Goal: Task Accomplishment & Management: Manage account settings

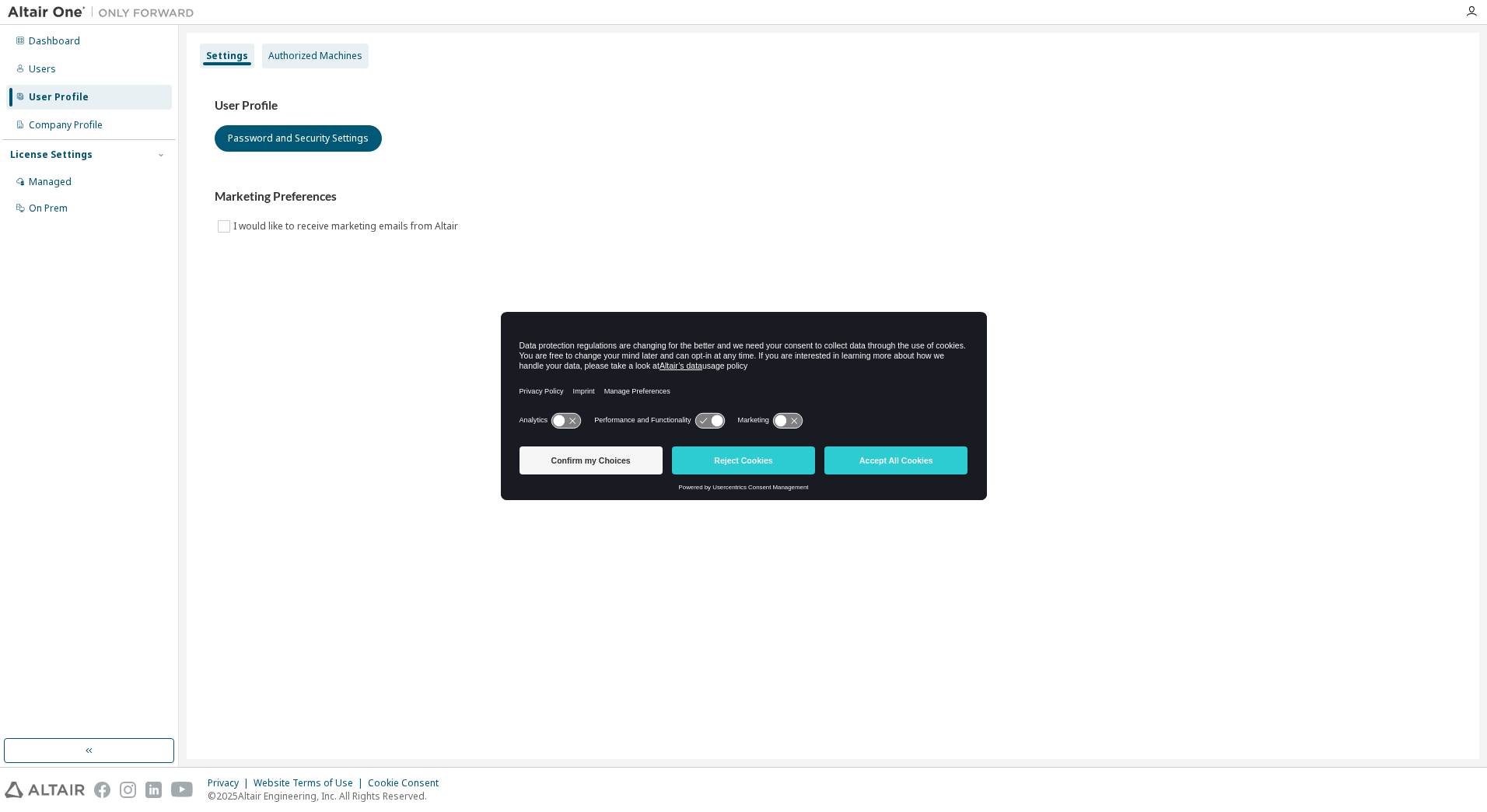
click at [327, 57] on div "Authorized Machines" at bounding box center [315, 56] width 94 height 12
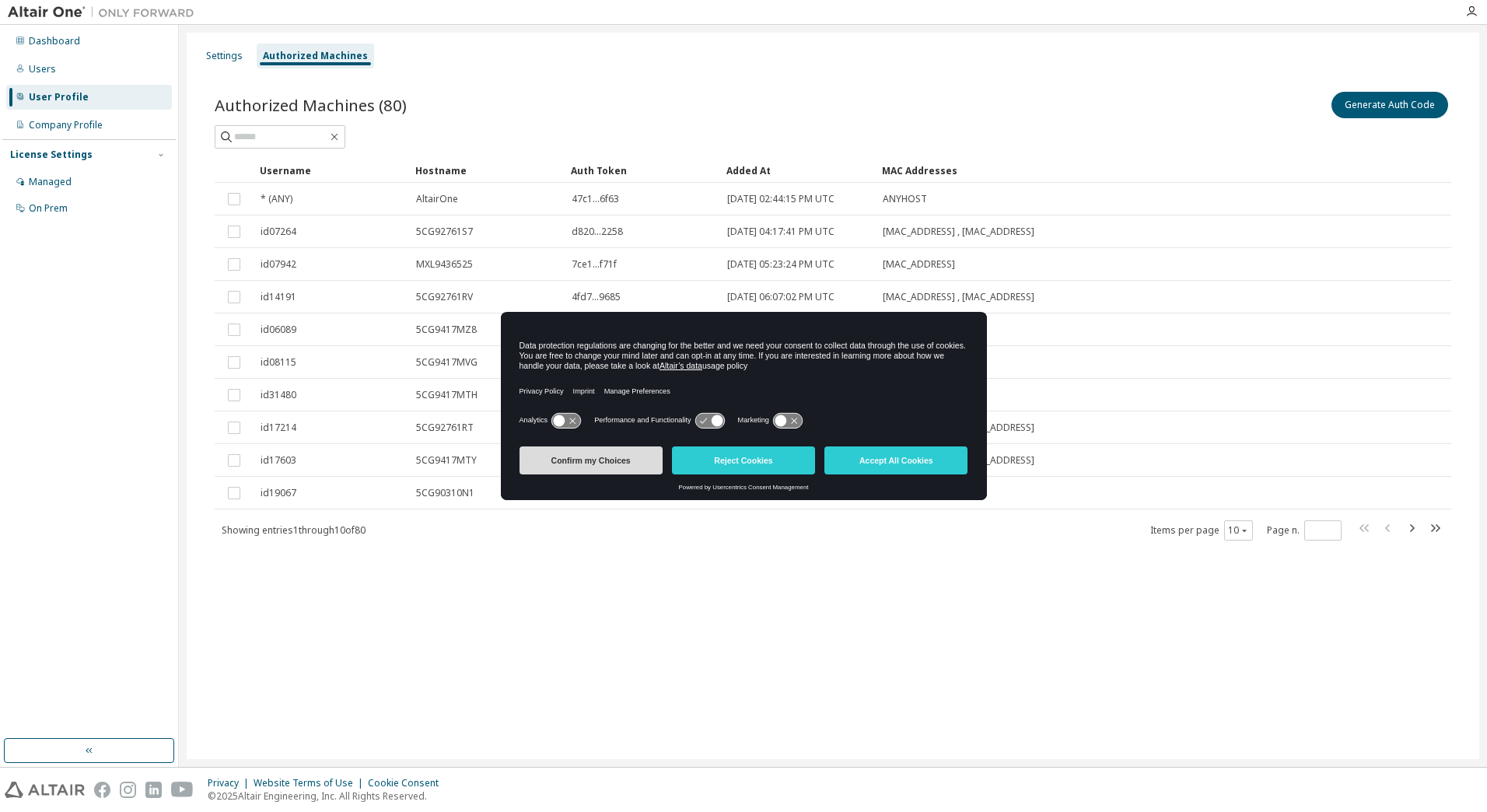
click at [598, 465] on button "Confirm my Choices" at bounding box center [591, 460] width 143 height 28
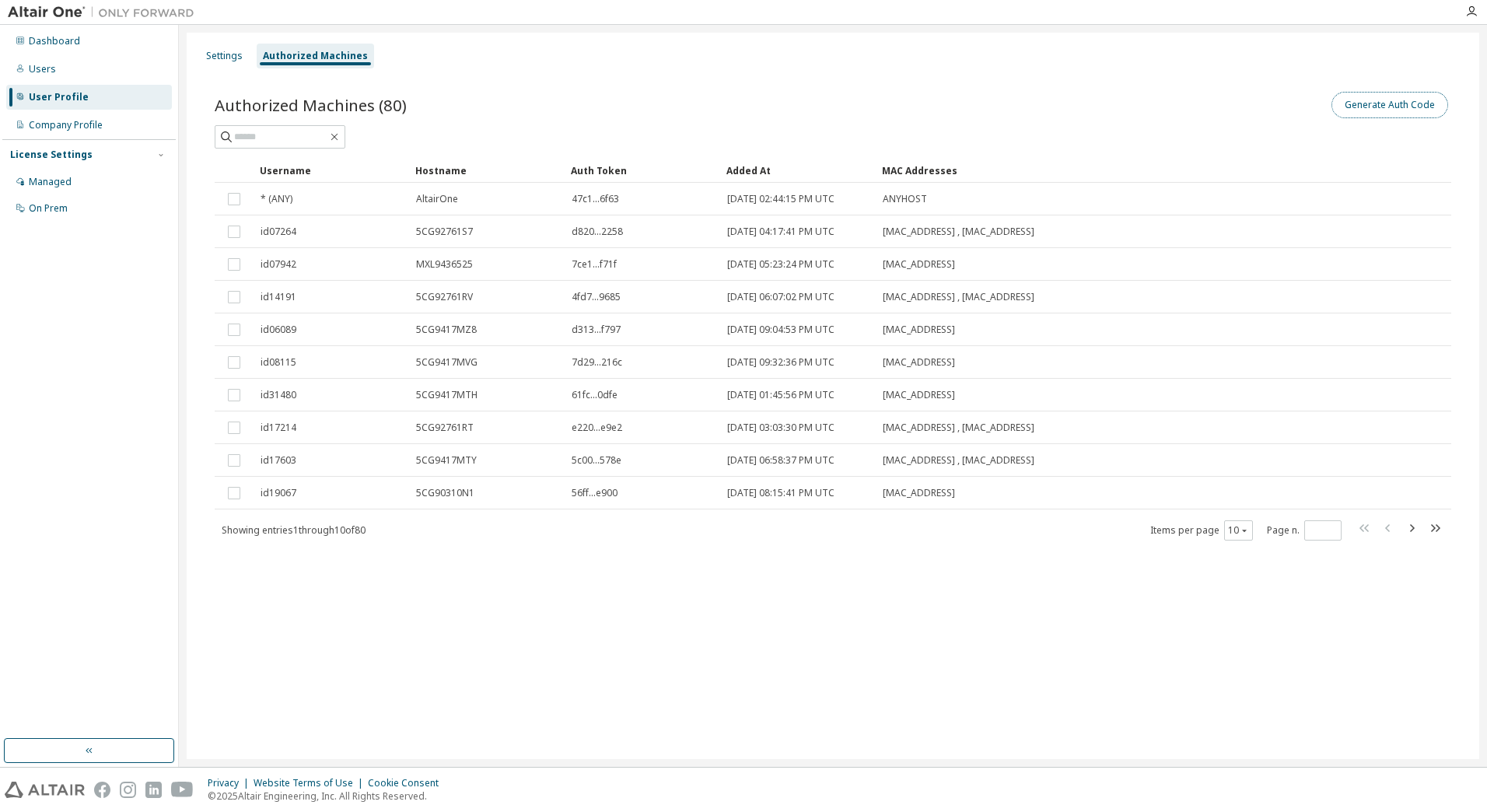
click at [1419, 92] on button "Generate Auth Code" at bounding box center [1390, 105] width 116 height 27
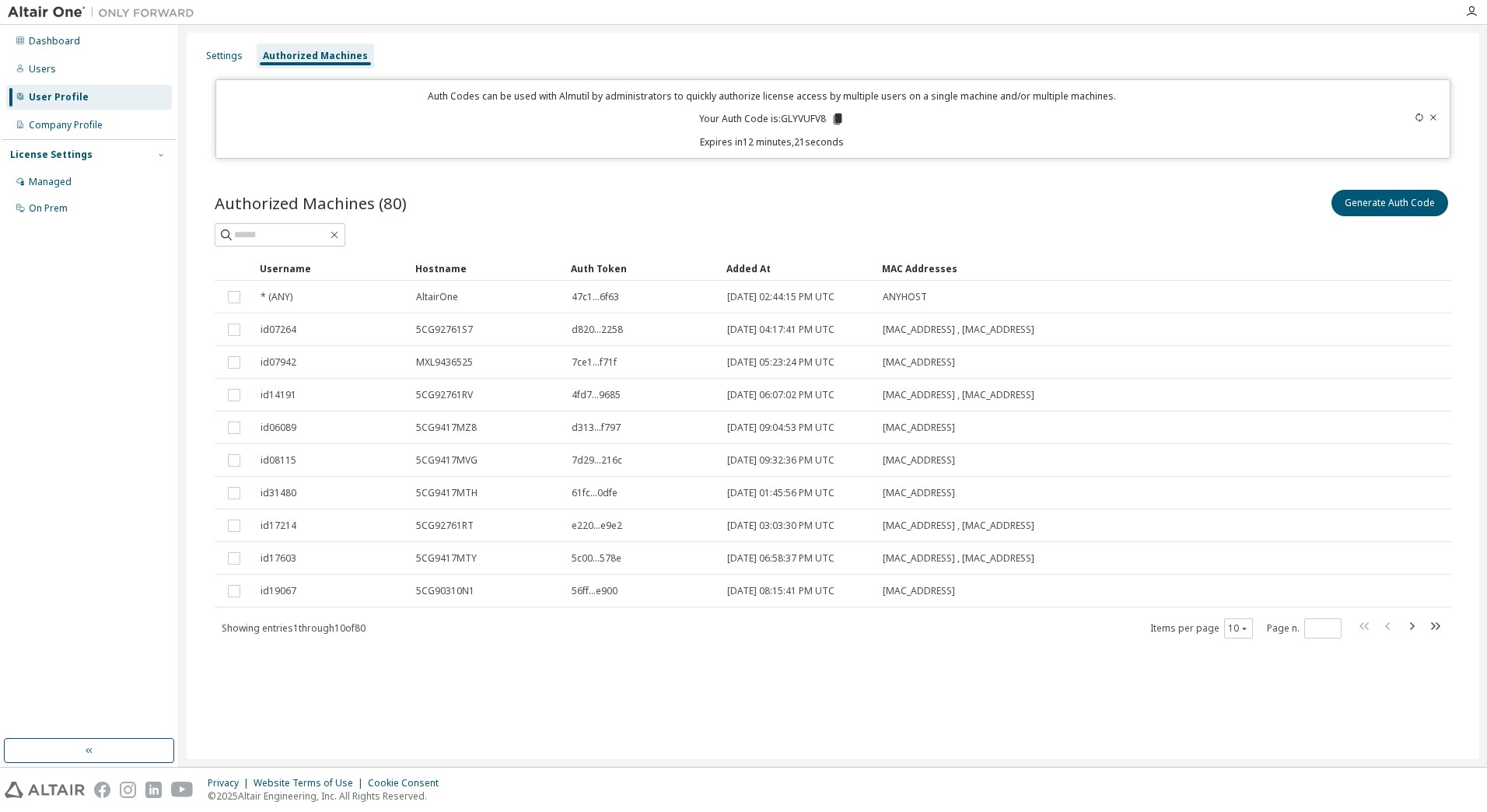
click at [1436, 116] on icon at bounding box center [1433, 117] width 9 height 9
